Goal: Task Accomplishment & Management: Use online tool/utility

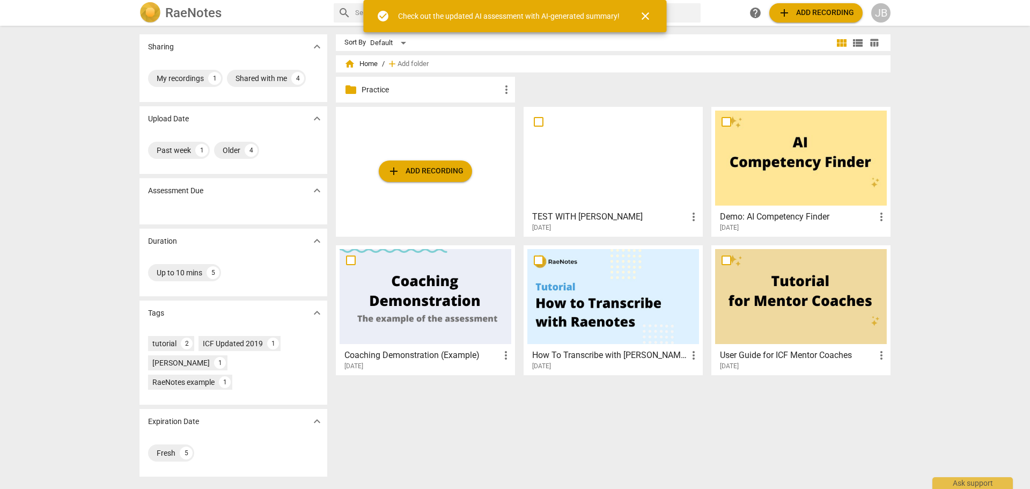
click at [421, 173] on span "add Add recording" at bounding box center [425, 171] width 76 height 13
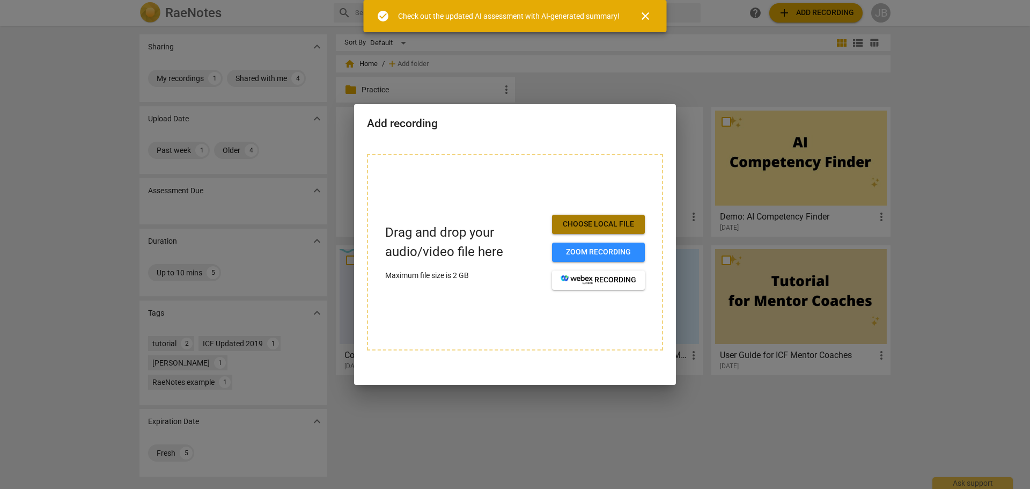
click at [614, 225] on span "Choose local file" at bounding box center [599, 224] width 76 height 11
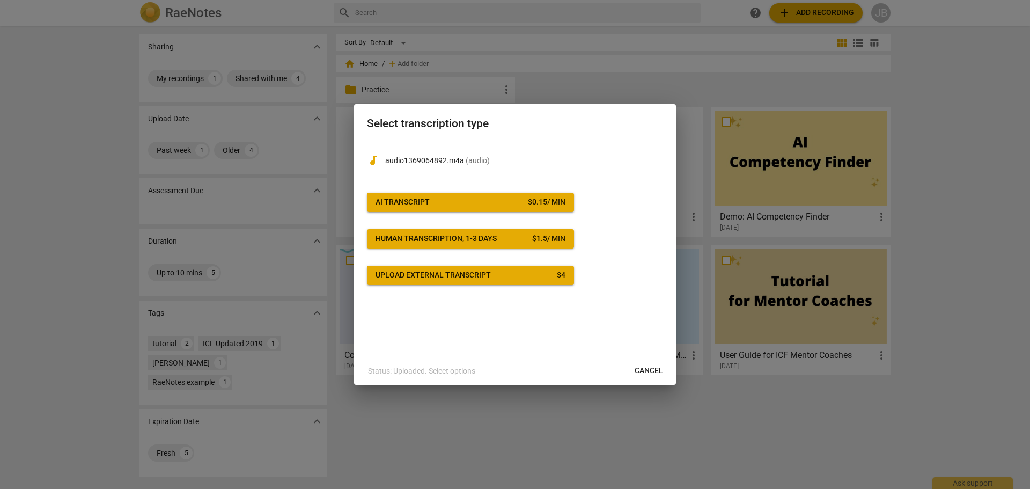
click at [431, 201] on span "AI Transcript $ 0.15 / min" at bounding box center [471, 202] width 190 height 11
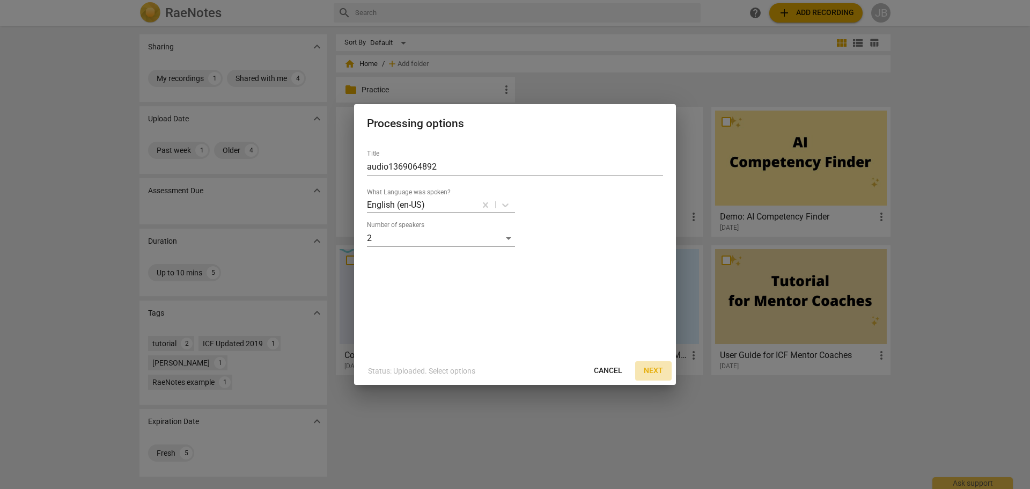
click at [657, 369] on span "Next" at bounding box center [653, 370] width 19 height 11
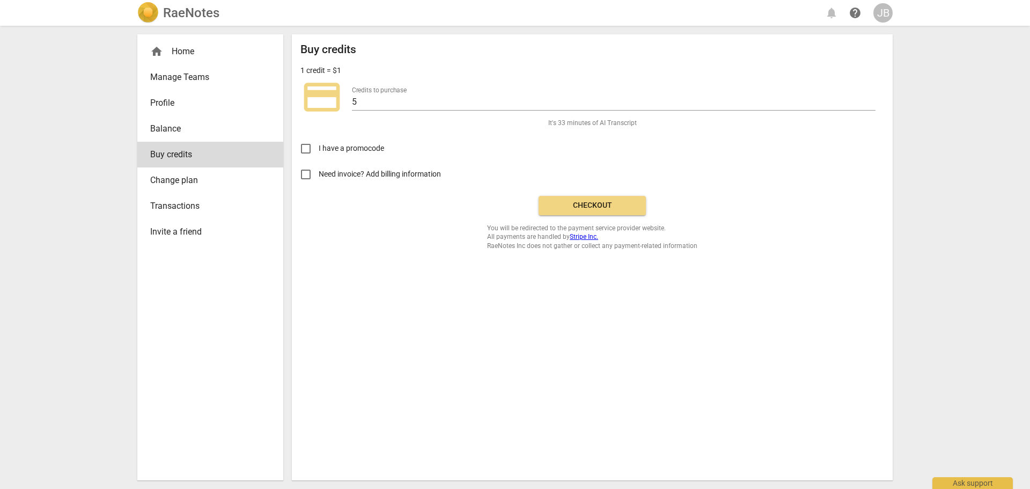
click at [611, 209] on span "Checkout" at bounding box center [592, 205] width 90 height 11
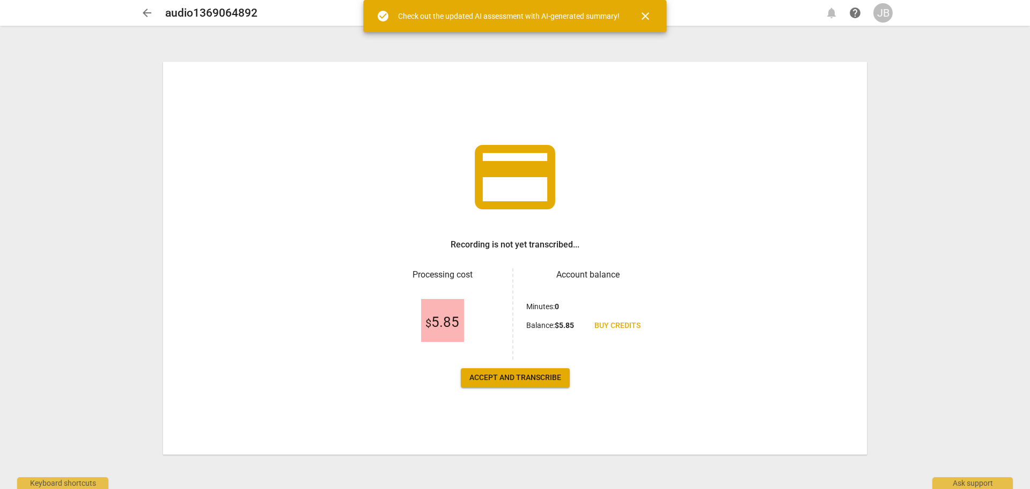
click at [515, 382] on span "Accept and transcribe" at bounding box center [516, 377] width 92 height 11
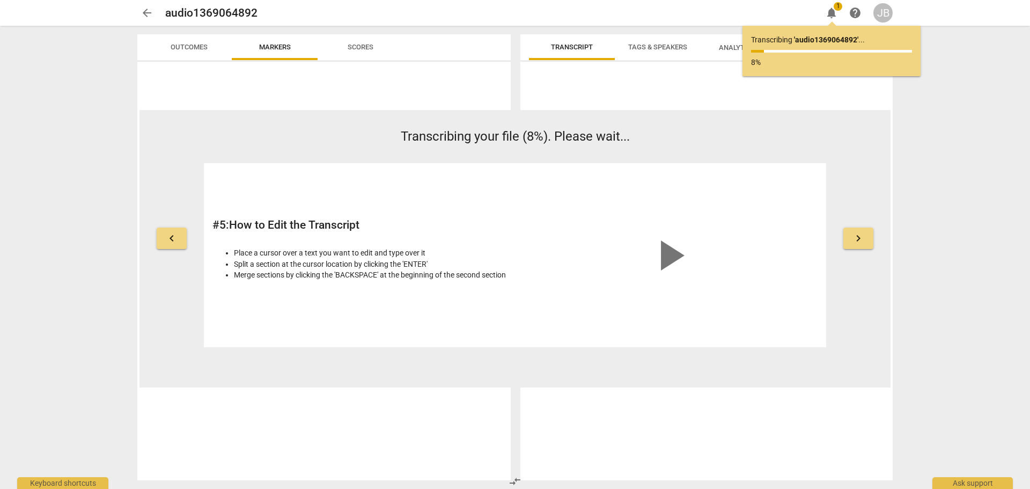
click at [861, 238] on span "keyboard_arrow_right" at bounding box center [858, 238] width 13 height 13
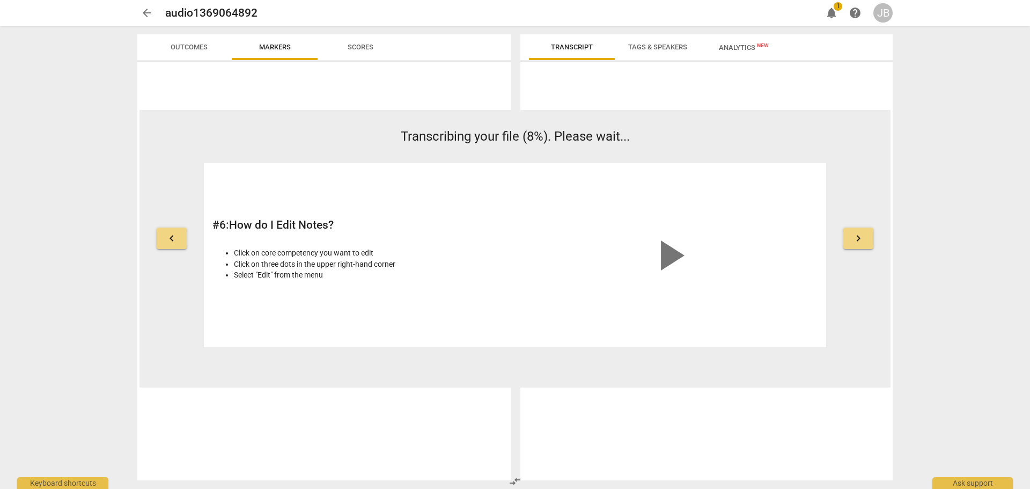
click at [861, 238] on span "keyboard_arrow_right" at bounding box center [858, 238] width 13 height 13
click at [654, 47] on span "Tags & Speakers" at bounding box center [657, 47] width 59 height 8
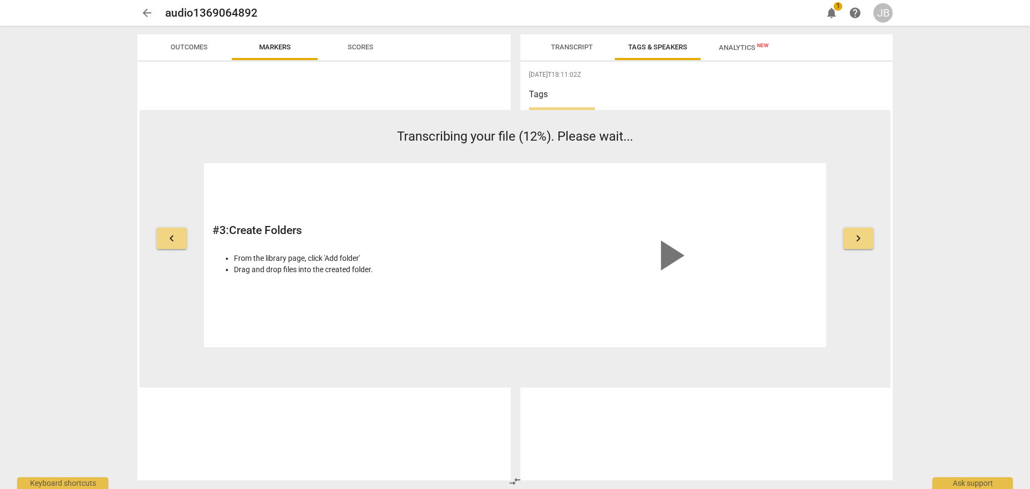
click at [548, 94] on h3 "Tags" at bounding box center [706, 94] width 355 height 13
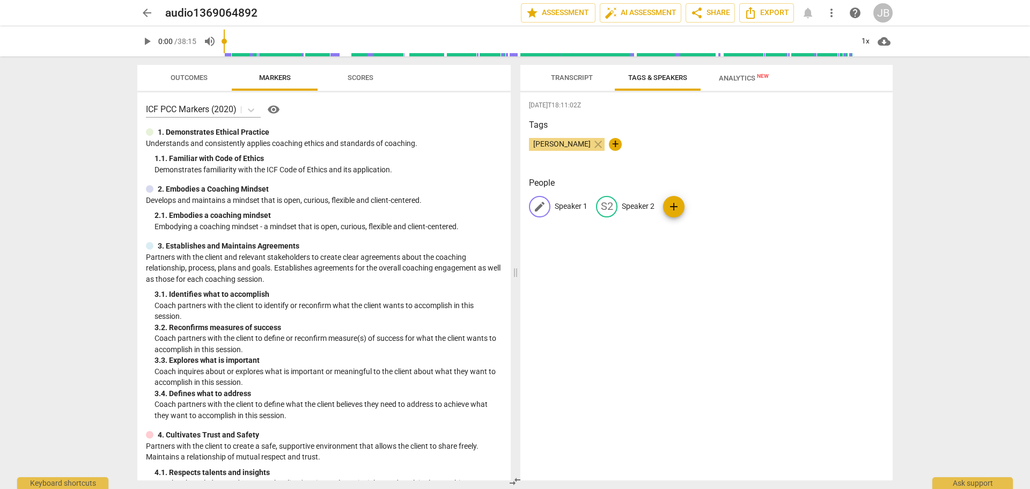
click at [564, 204] on p "Speaker 1" at bounding box center [571, 206] width 33 height 11
type input "[PERSON_NAME]"
click at [706, 203] on p "Speaker 2" at bounding box center [708, 206] width 33 height 11
type input "Valentine"
click at [731, 76] on span "Analytics New" at bounding box center [744, 78] width 50 height 8
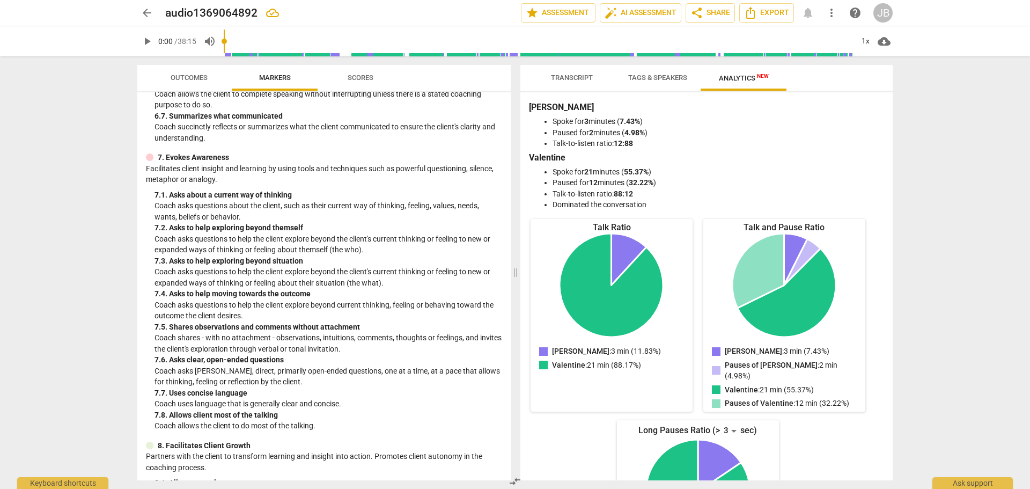
scroll to position [801, 0]
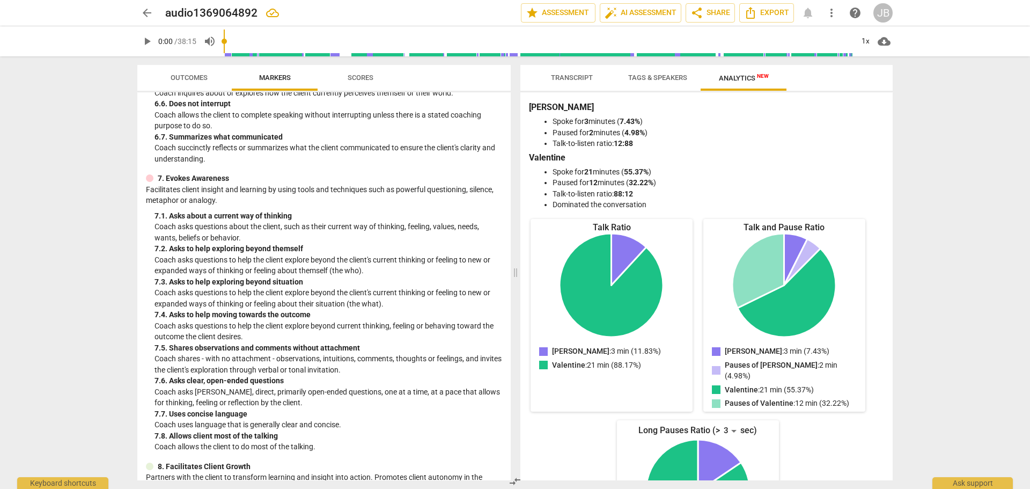
click at [651, 75] on span "Tags & Speakers" at bounding box center [657, 78] width 59 height 8
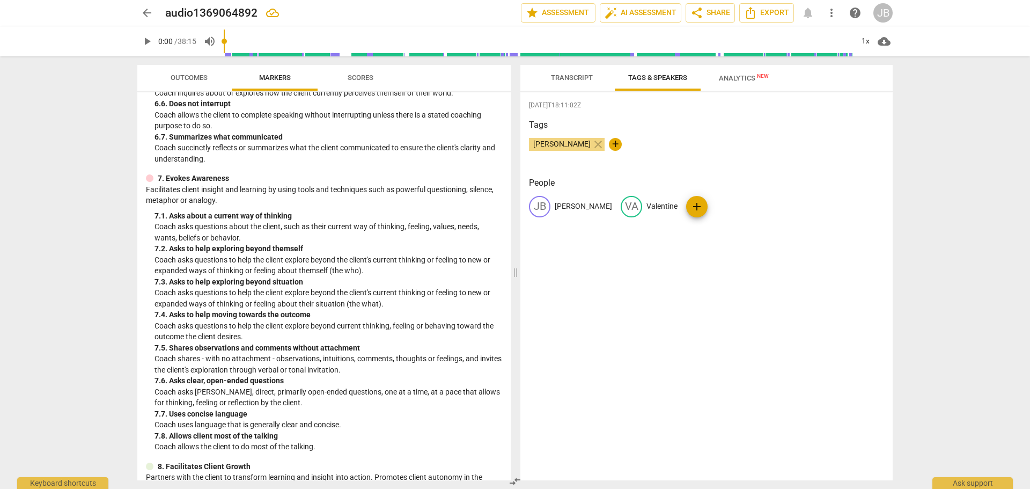
click at [577, 78] on span "Transcript" at bounding box center [572, 78] width 42 height 8
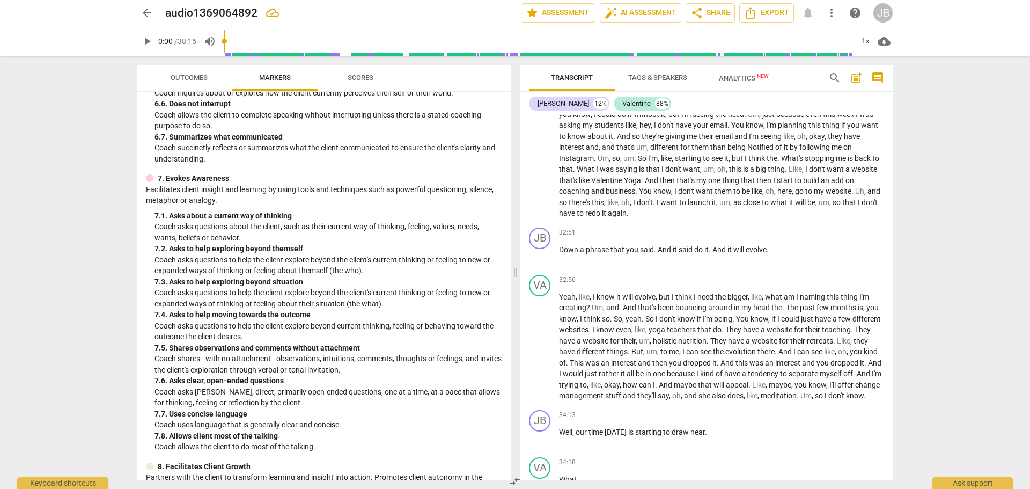
scroll to position [2898, 0]
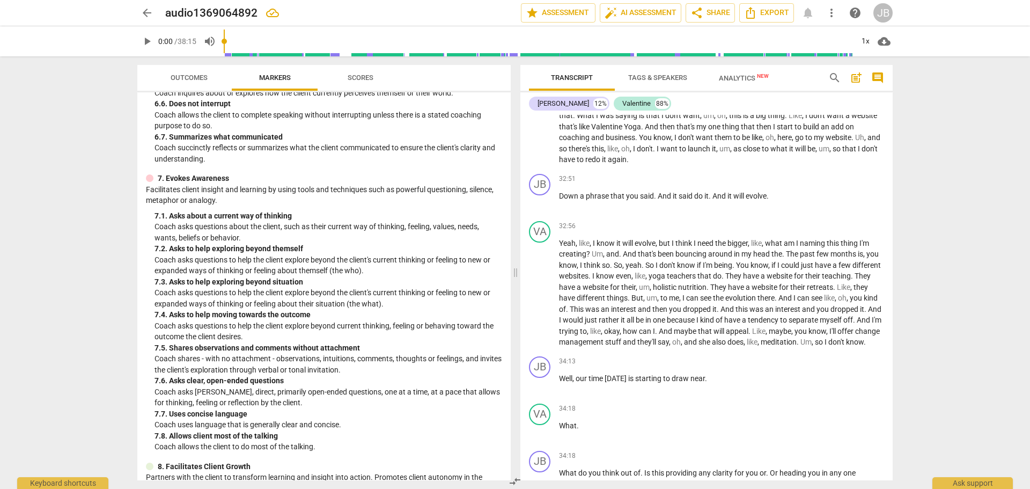
click at [627, 164] on span "again" at bounding box center [617, 159] width 19 height 9
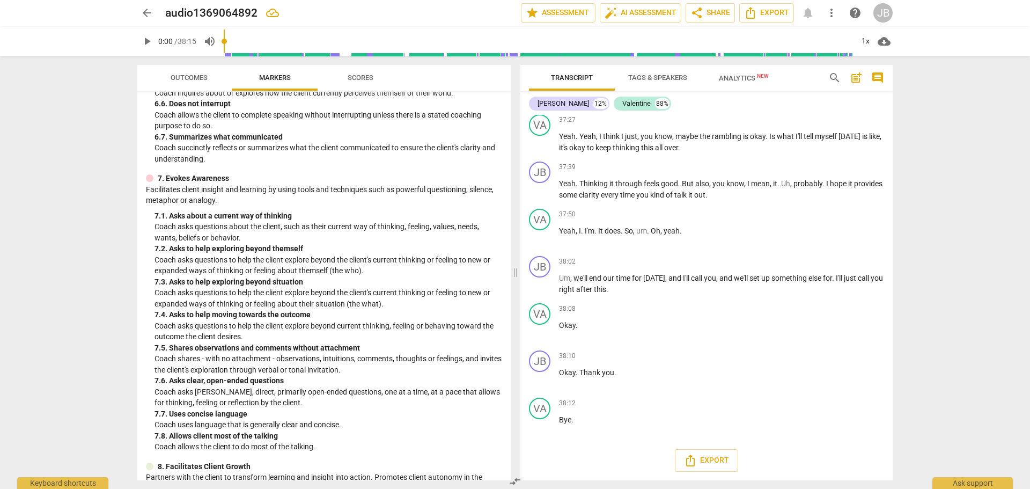
scroll to position [3647, 0]
click at [741, 83] on span "Analytics New" at bounding box center [744, 78] width 76 height 16
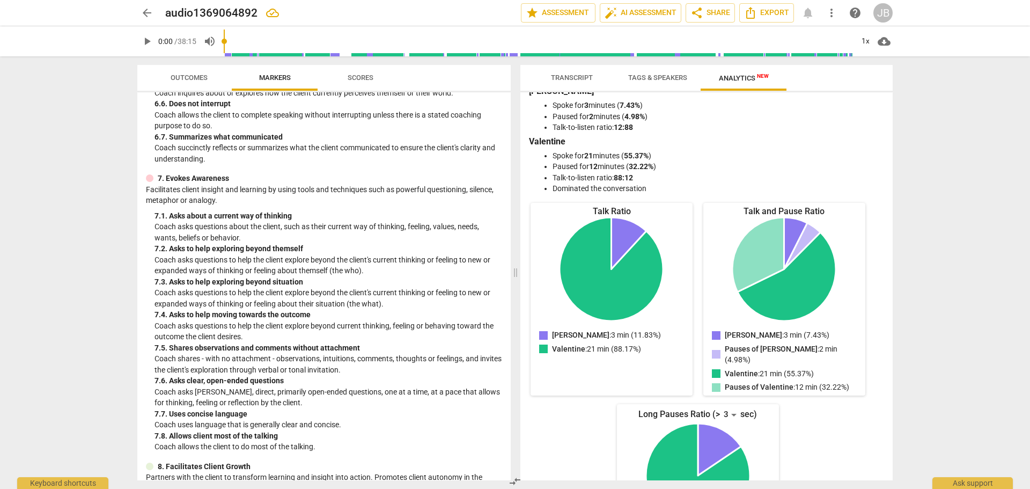
scroll to position [0, 0]
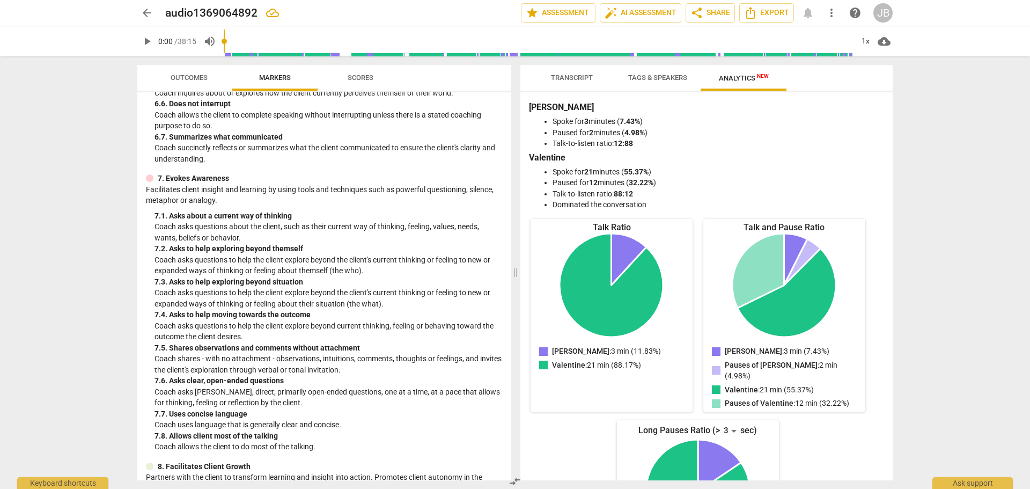
click at [0, 0] on span "edit" at bounding box center [0, 0] width 0 height 0
drag, startPoint x: 295, startPoint y: 13, endPoint x: 165, endPoint y: 15, distance: 129.9
click at [165, 15] on div "arrow_back audio1369064892 done clear star Assessment auto_fix_high AI Assessme…" at bounding box center [515, 13] width 756 height 20
type input "Coaching with Valentine"
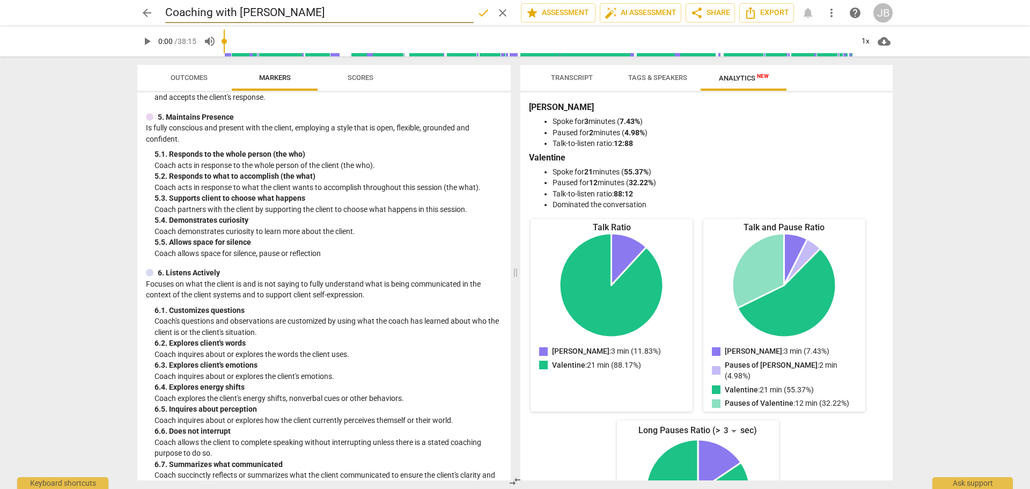
scroll to position [426, 0]
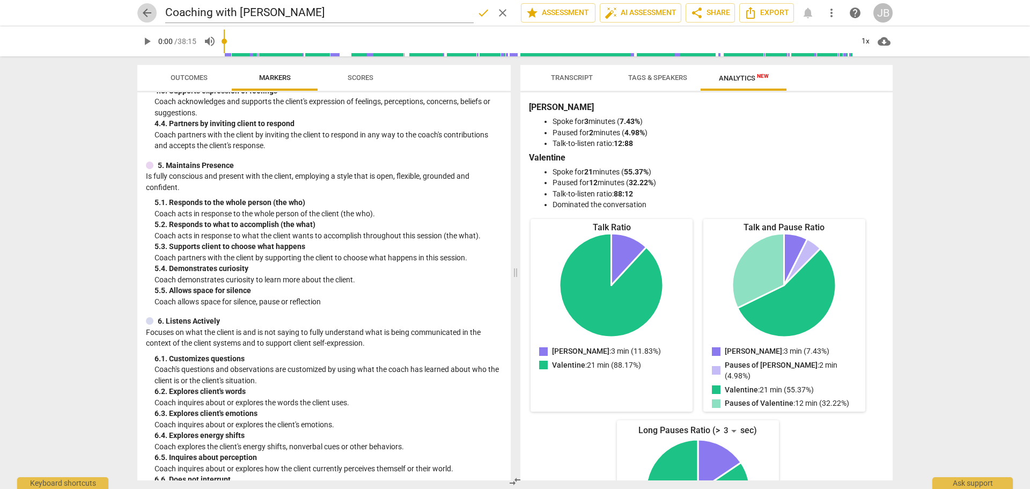
click at [146, 10] on span "arrow_back" at bounding box center [147, 12] width 13 height 13
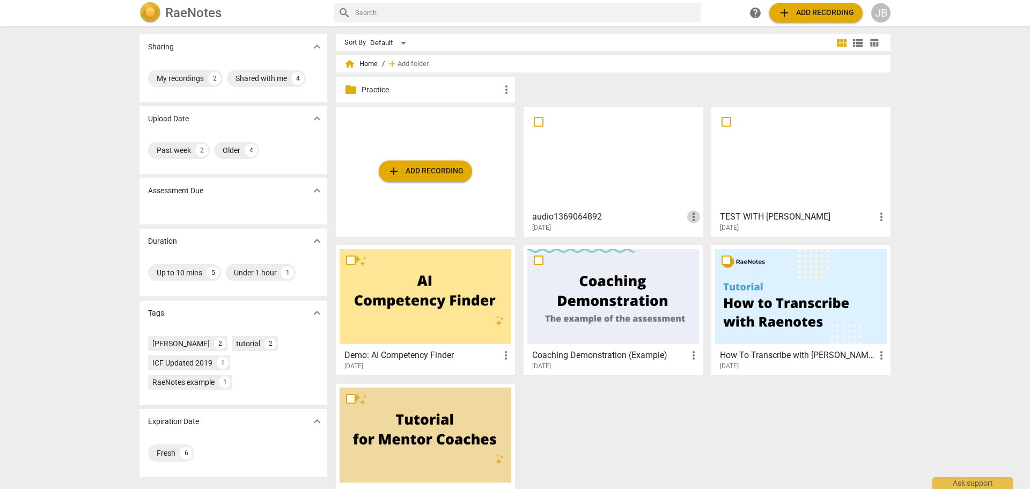
click at [691, 218] on span "more_vert" at bounding box center [693, 216] width 13 height 13
click at [566, 213] on div at bounding box center [515, 244] width 1030 height 489
click at [592, 149] on div at bounding box center [613, 158] width 172 height 95
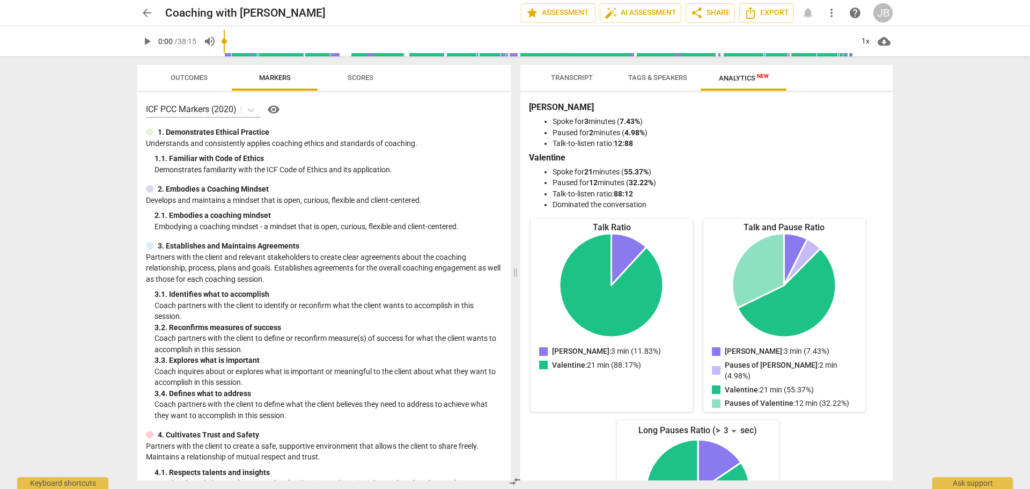
click at [146, 12] on span "arrow_back" at bounding box center [147, 12] width 13 height 13
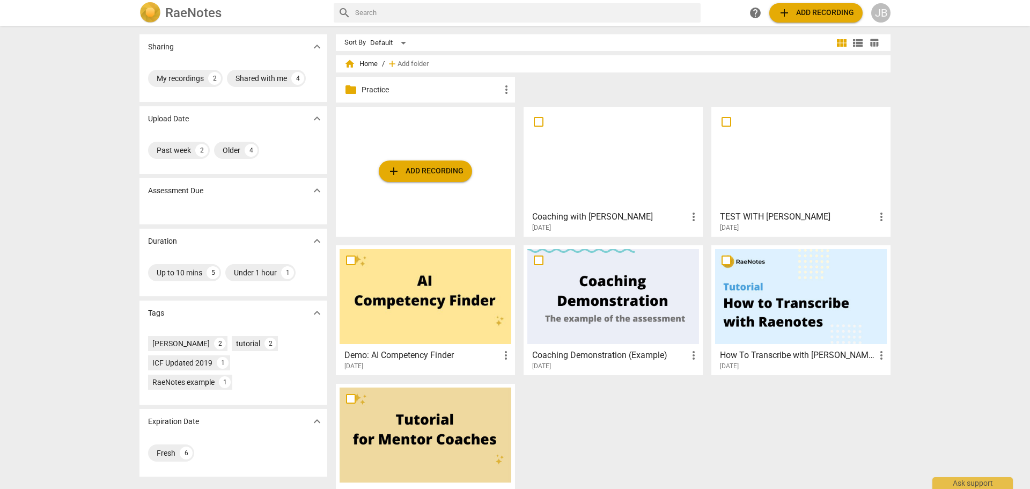
click at [879, 217] on span "more_vert" at bounding box center [881, 216] width 13 height 13
click at [890, 245] on li "Delete" at bounding box center [893, 243] width 41 height 26
